Goal: Communication & Community: Answer question/provide support

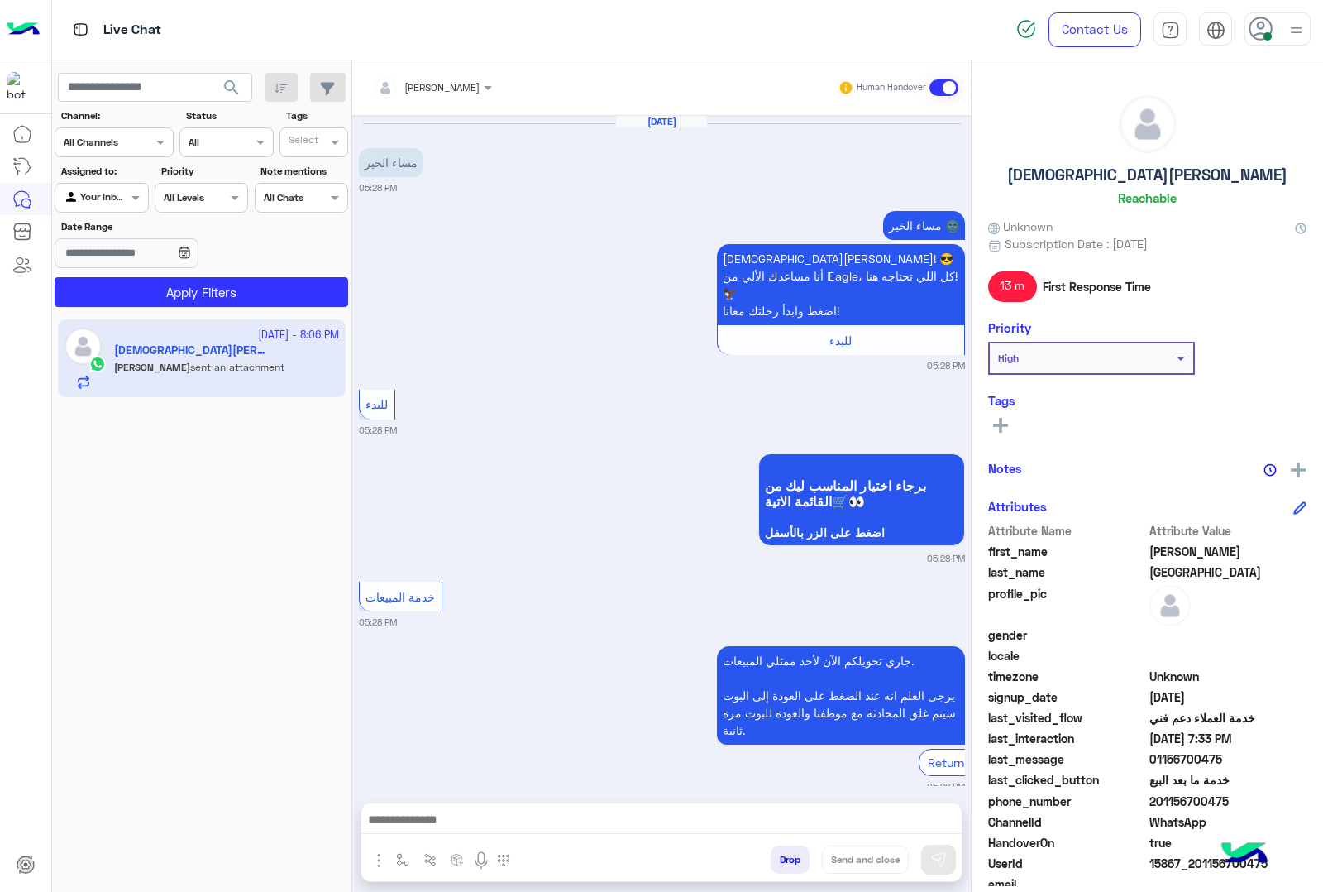
scroll to position [1763, 0]
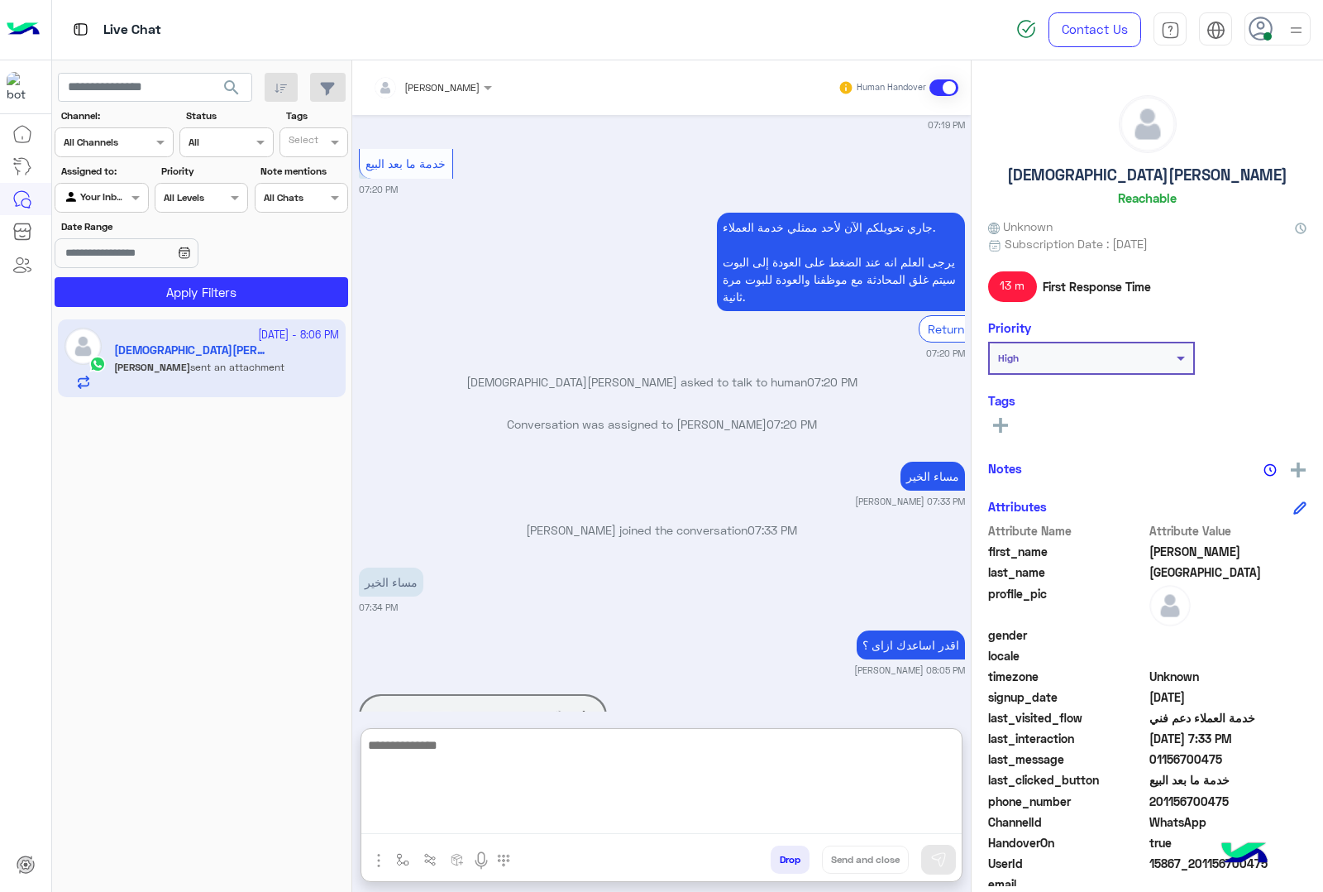
click at [523, 816] on textarea at bounding box center [661, 784] width 601 height 99
type textarea "*"
type textarea "**********"
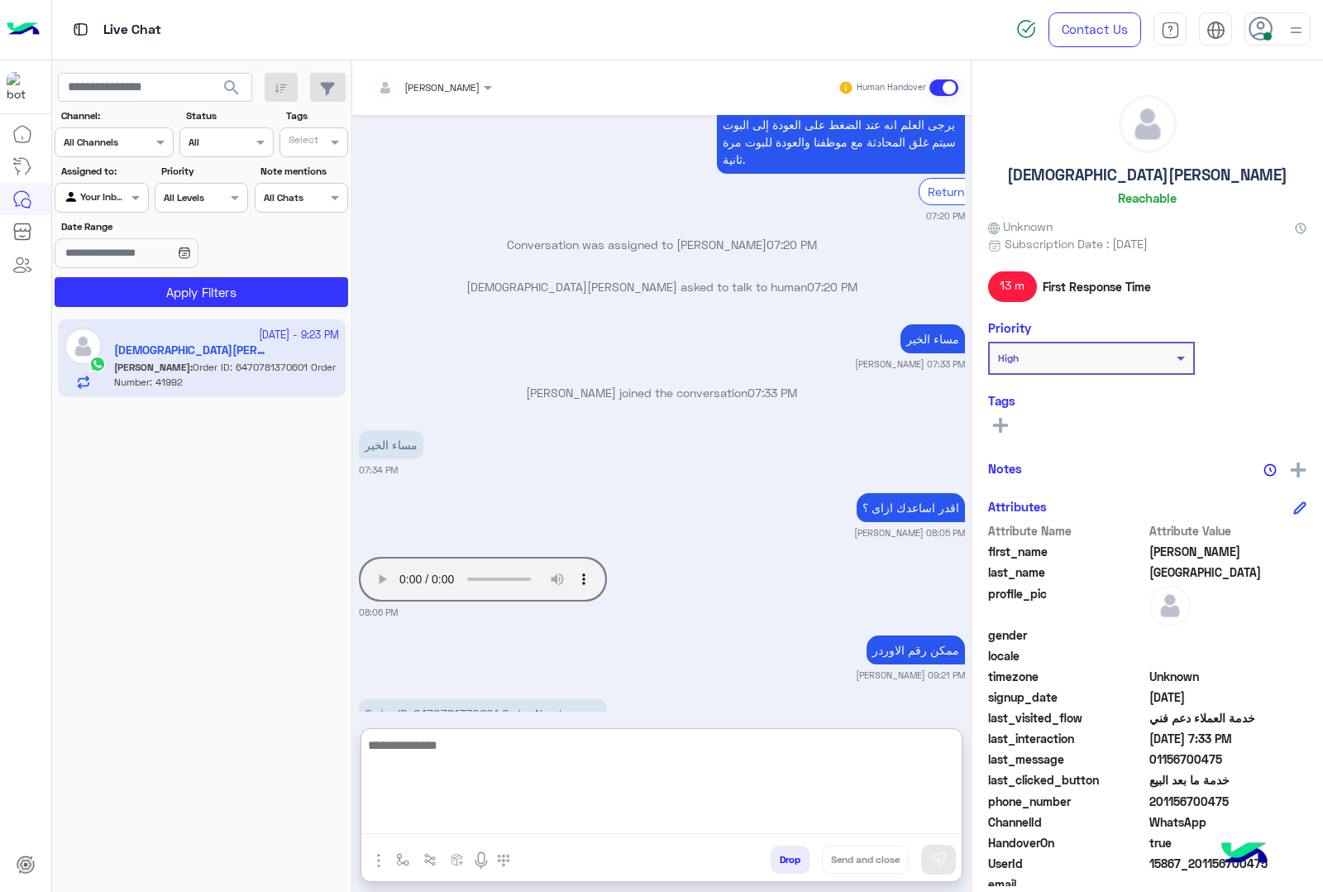
scroll to position [1981, 0]
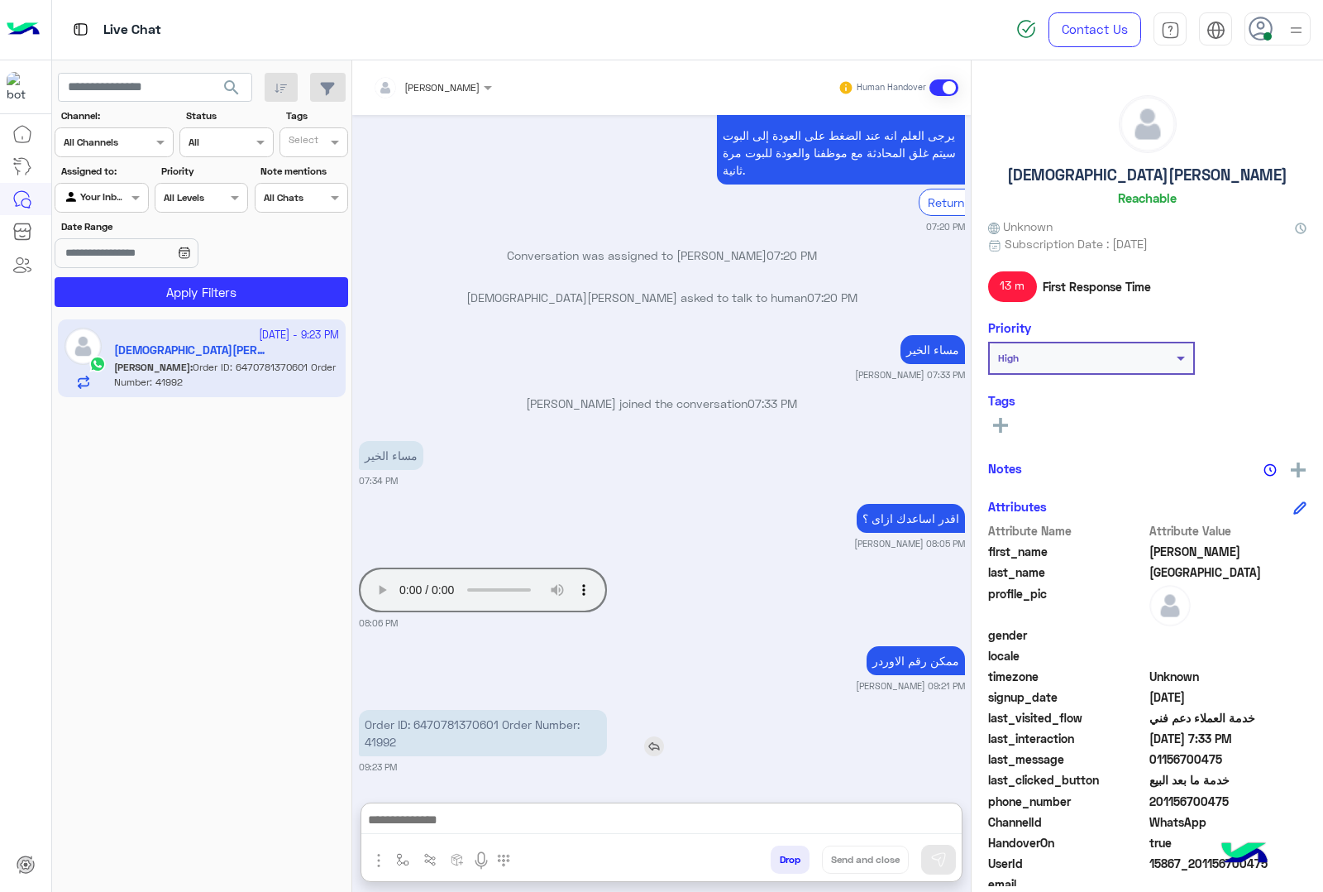
click at [385, 710] on p "Order ID: 6470781370601 Order Number: 41992" at bounding box center [483, 733] width 248 height 46
click at [385, 670] on div "[DATE] مساء الخير 05:28 PM مساء الخير 🌚 [DEMOGRAPHIC_DATA][PERSON_NAME]! 😎 أنا …" at bounding box center [661, 450] width 619 height 671
drag, startPoint x: 365, startPoint y: 740, endPoint x: 395, endPoint y: 741, distance: 30.6
click at [395, 741] on p "Order ID: 6470781370601 Order Number: 41992" at bounding box center [483, 733] width 248 height 46
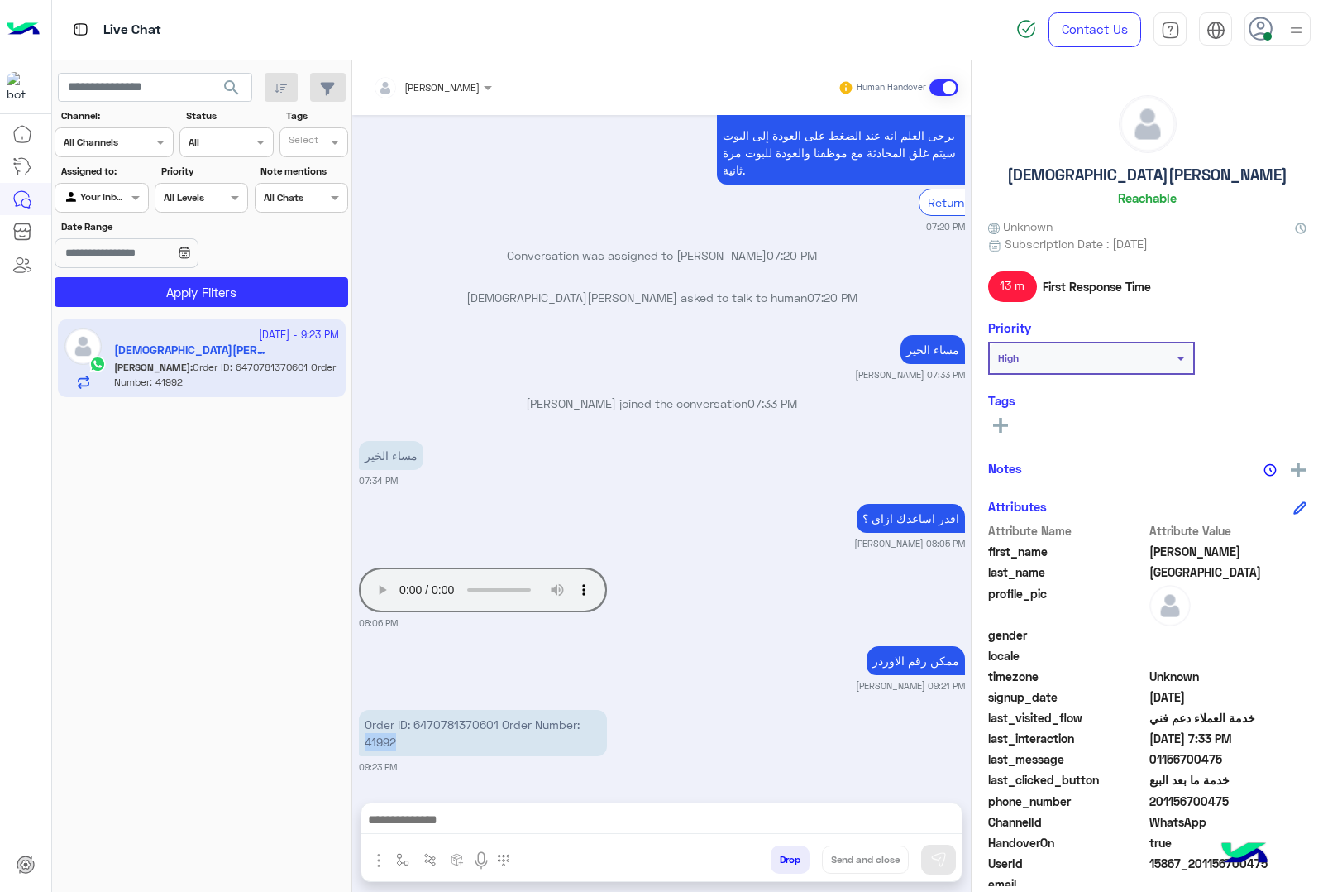
copy p "41992"
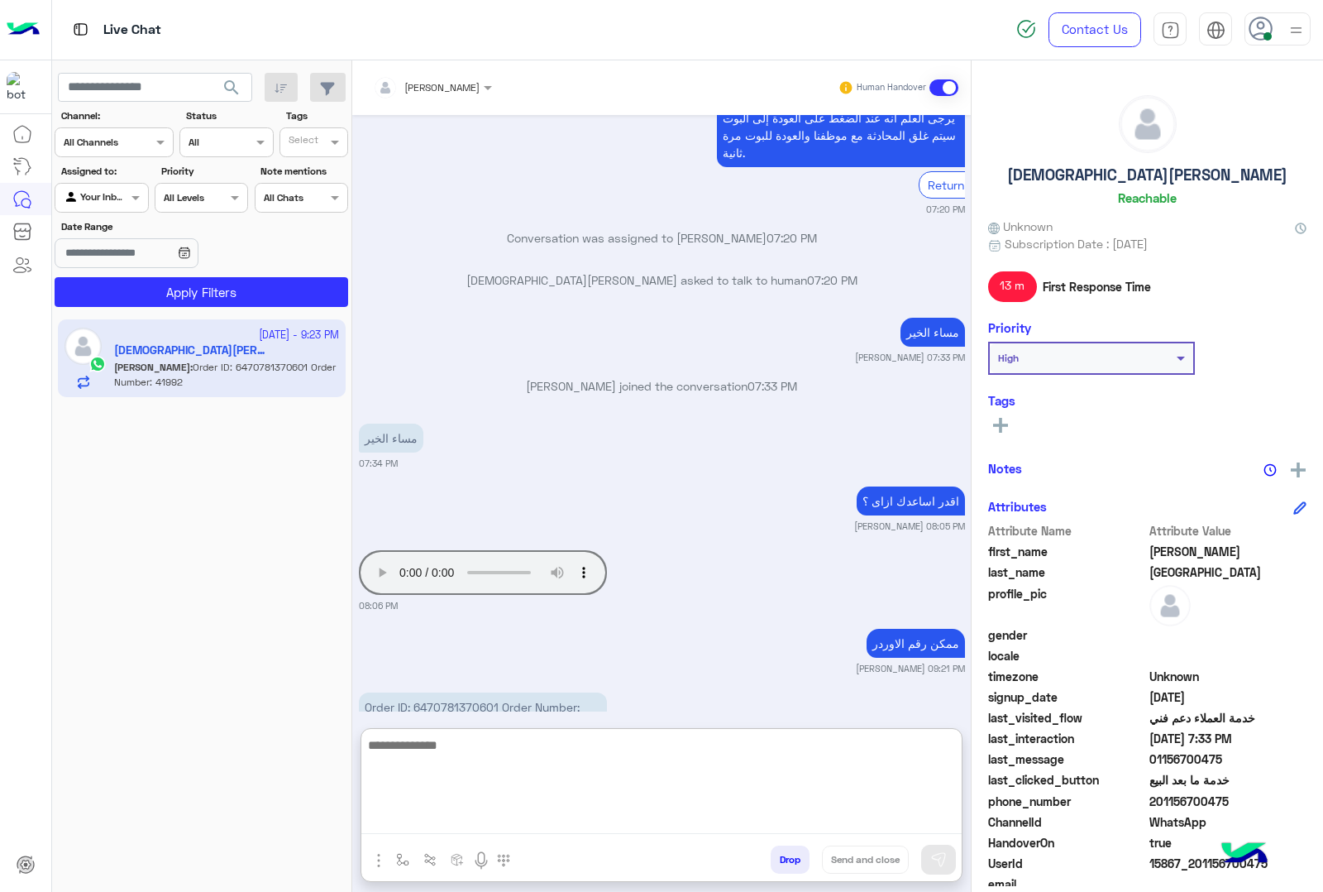
click at [530, 817] on textarea at bounding box center [661, 784] width 601 height 99
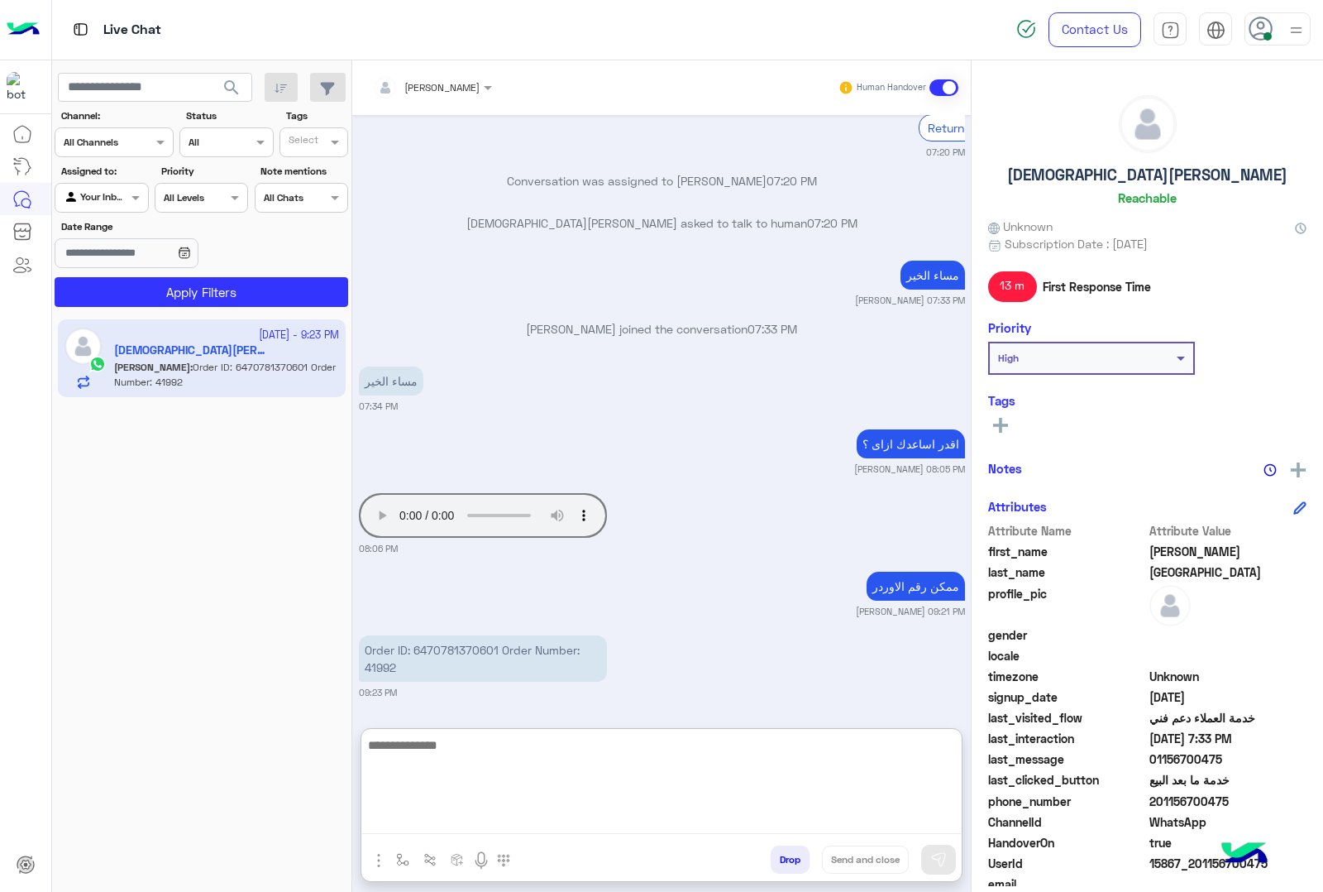
scroll to position [1981, 0]
type textarea "**********"
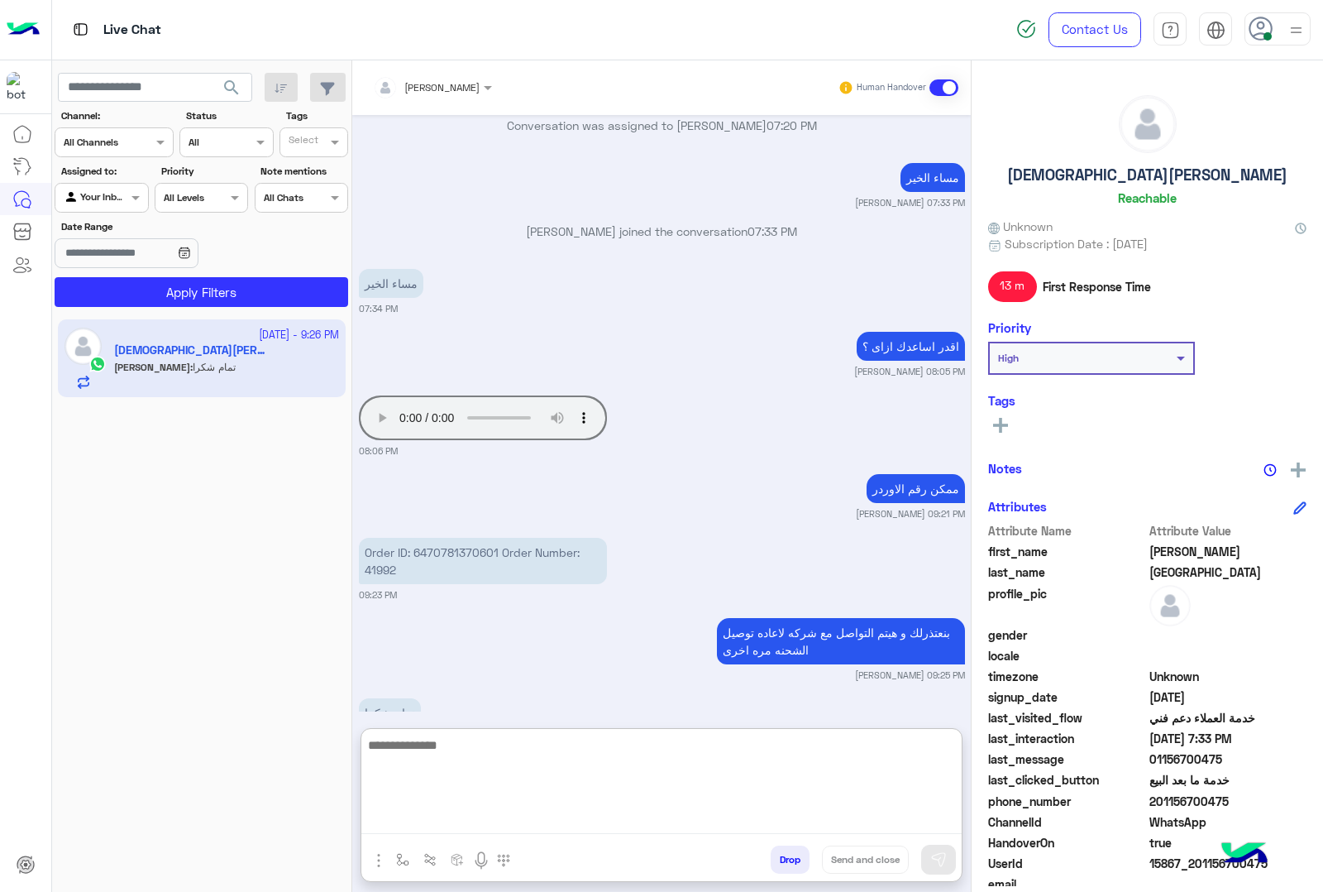
scroll to position [2124, 0]
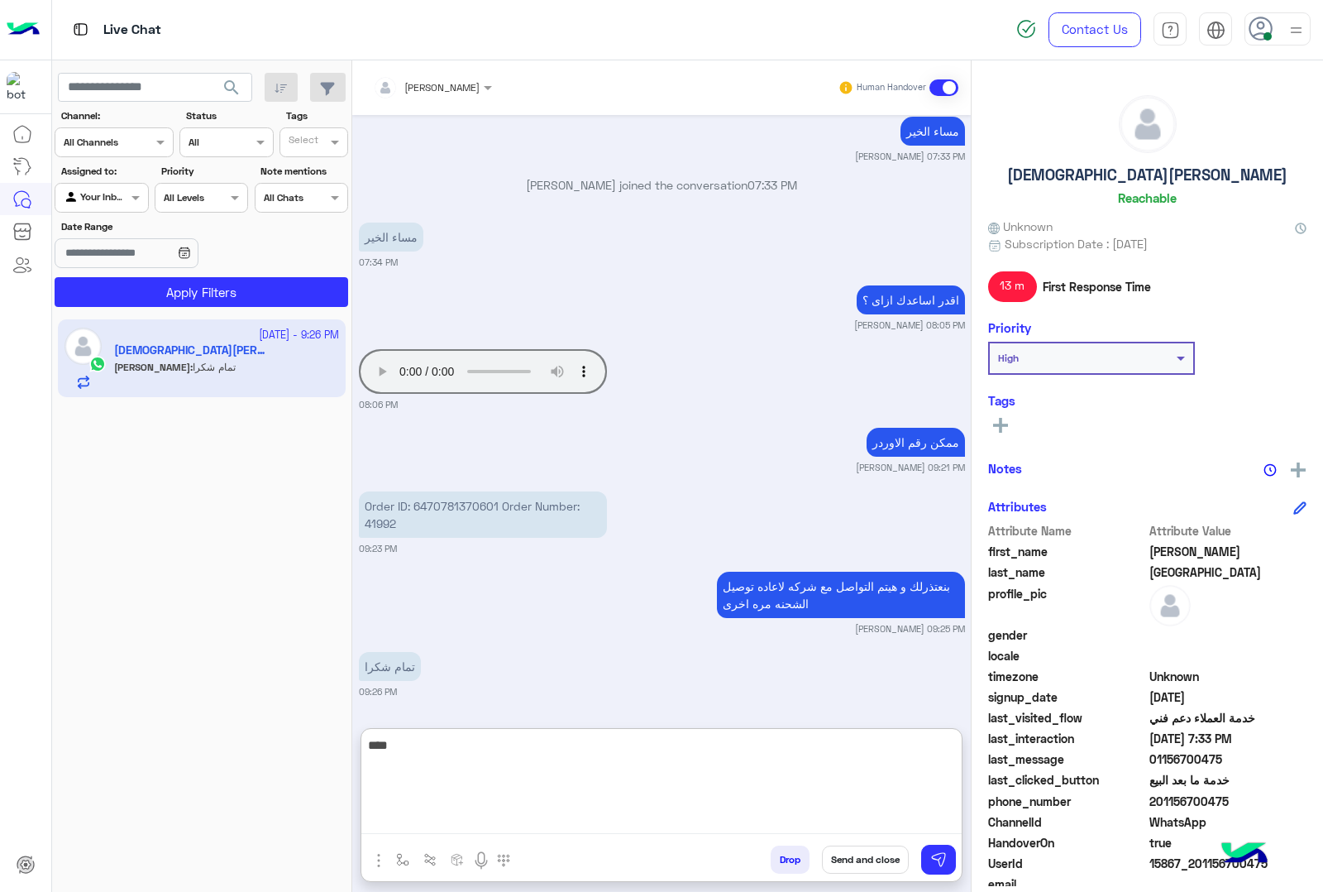
type textarea "*****"
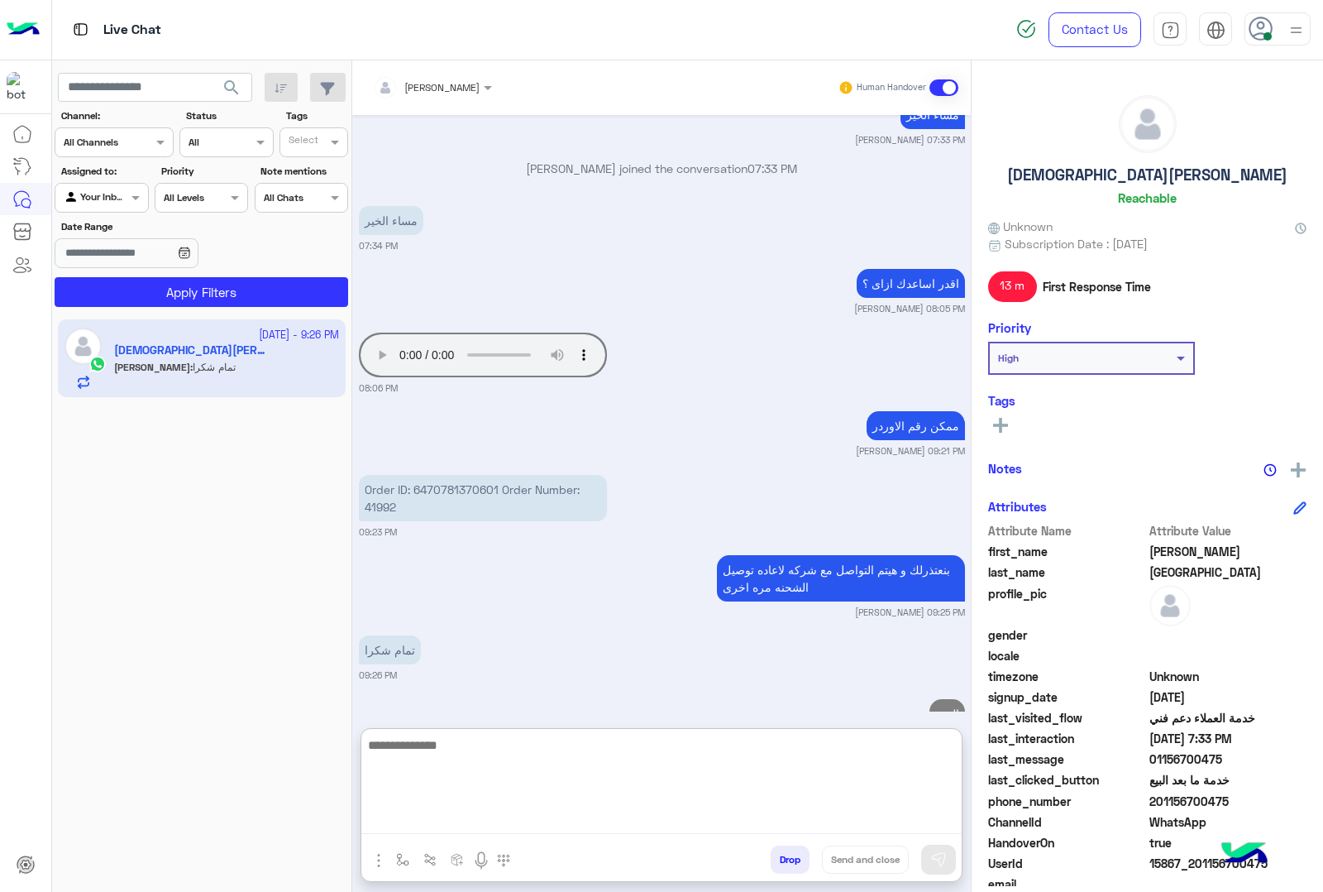
scroll to position [2188, 0]
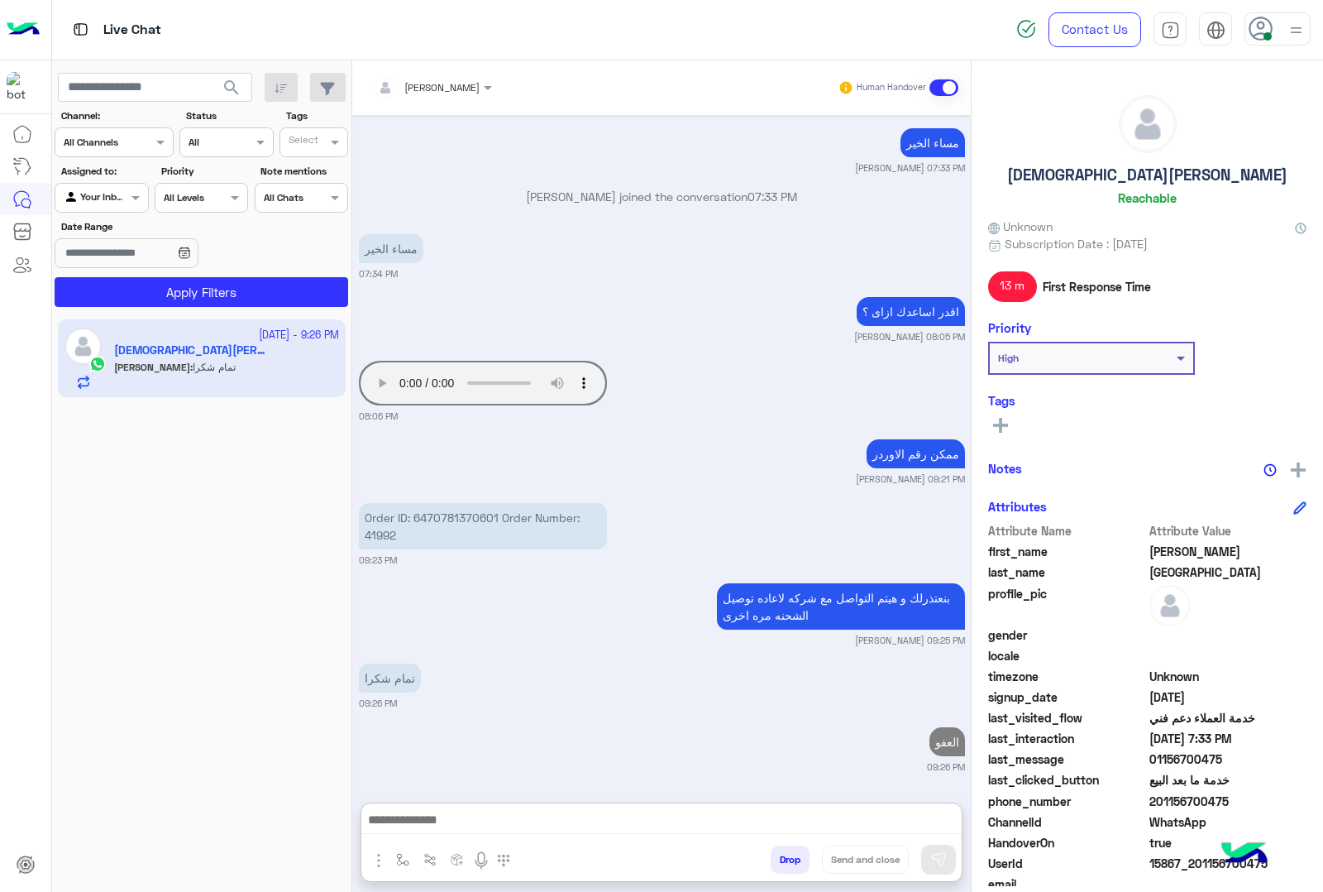
click at [1142, 172] on h5 "[DEMOGRAPHIC_DATA][PERSON_NAME]" at bounding box center [1147, 174] width 280 height 19
click at [1142, 171] on h5 "[DEMOGRAPHIC_DATA][PERSON_NAME]" at bounding box center [1147, 174] width 280 height 19
copy h5 "[DEMOGRAPHIC_DATA][PERSON_NAME]"
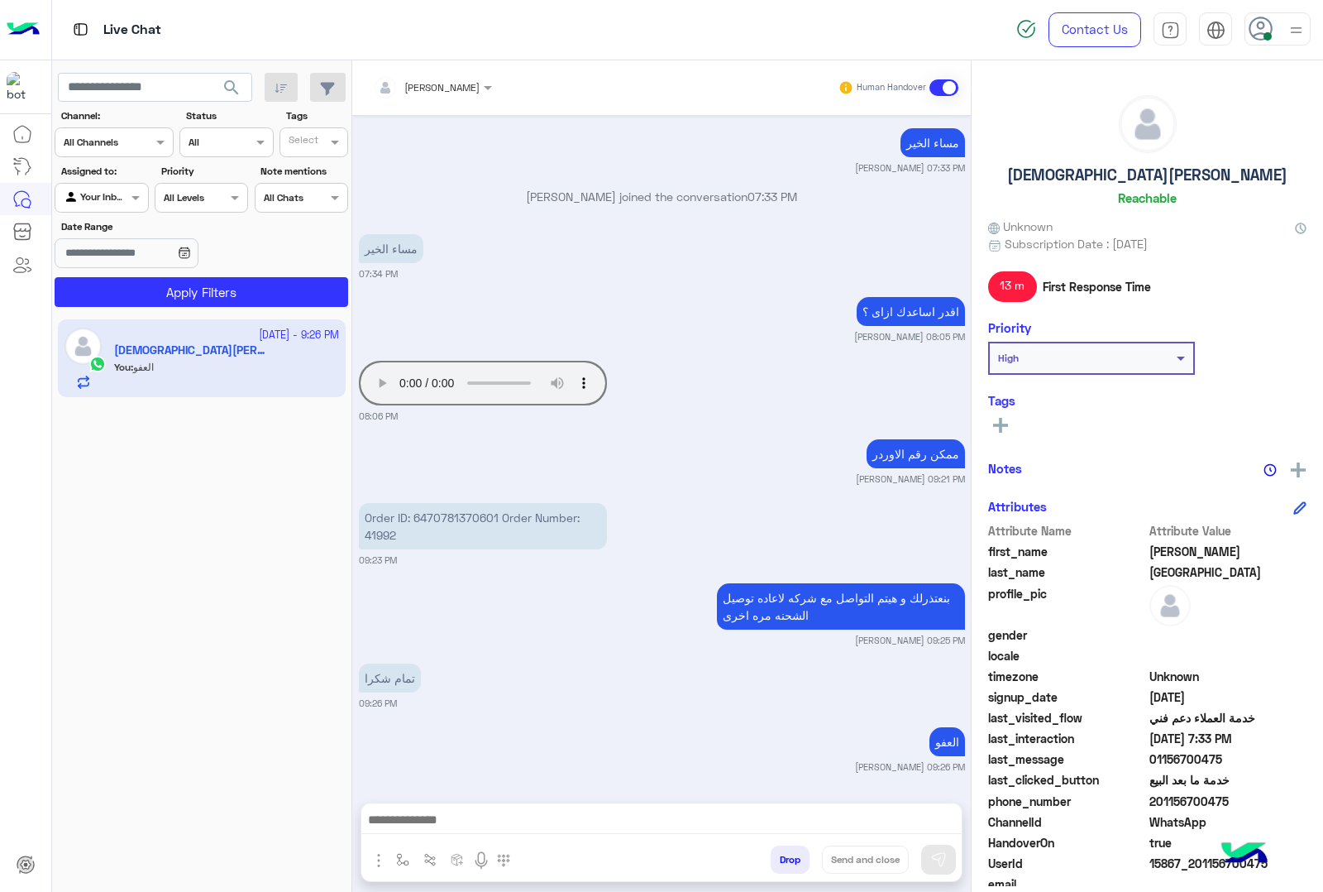
click at [1175, 859] on span "15867_201156700475" at bounding box center [1229, 862] width 158 height 17
copy span "15867_201156700475"
click at [786, 861] on button "Drop" at bounding box center [790, 859] width 39 height 28
